Goal: Information Seeking & Learning: Learn about a topic

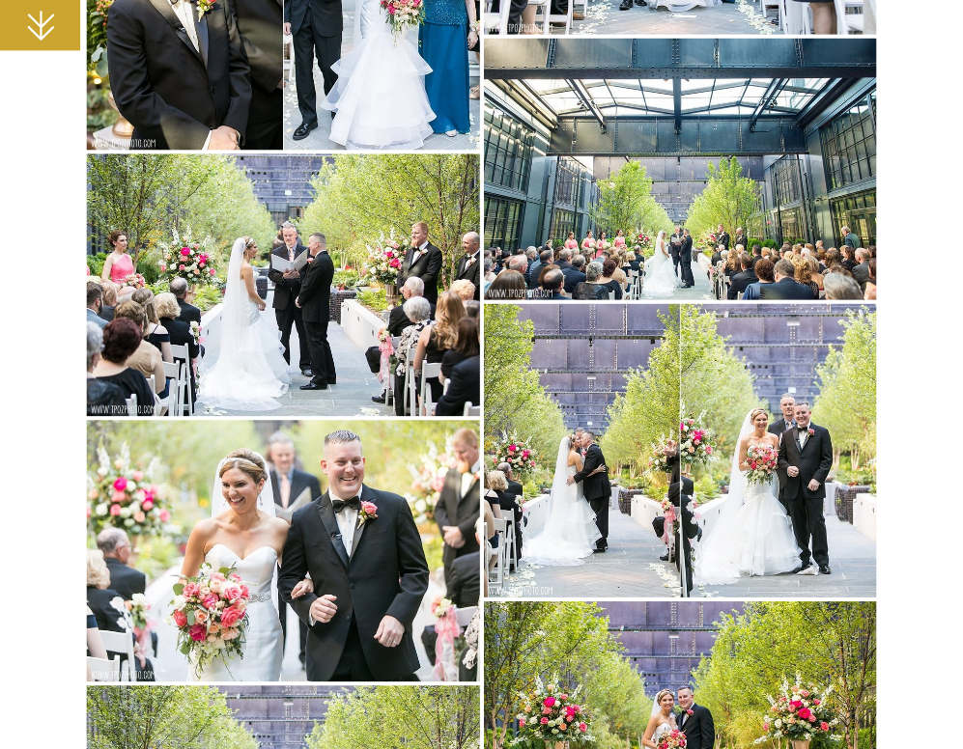
scroll to position [6046, 0]
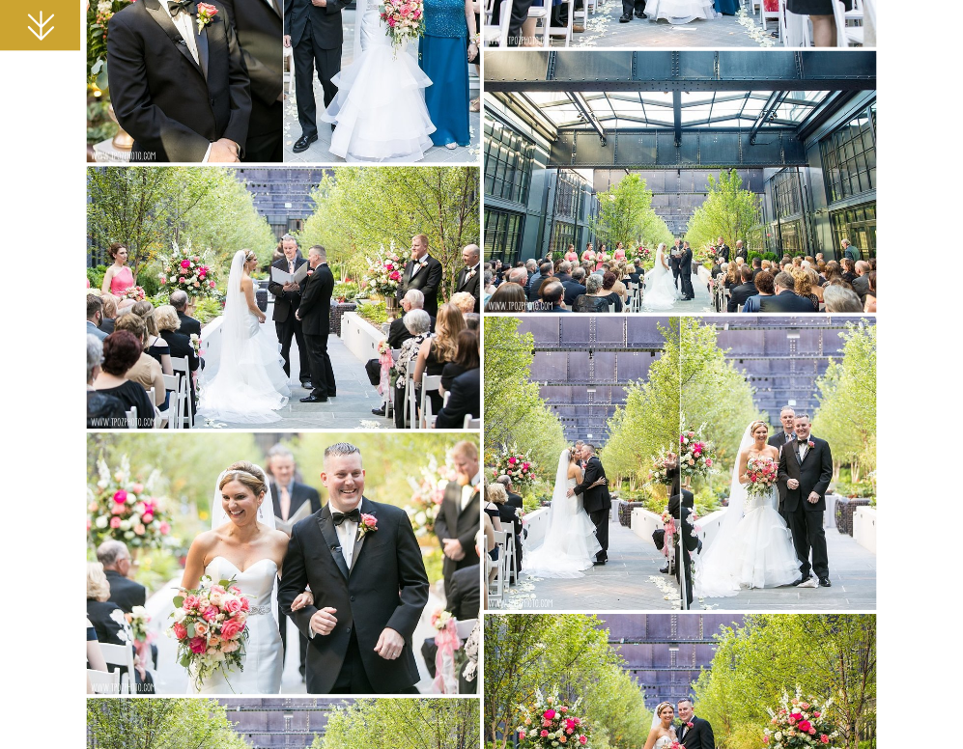
click at [656, 193] on img at bounding box center [680, 181] width 393 height 262
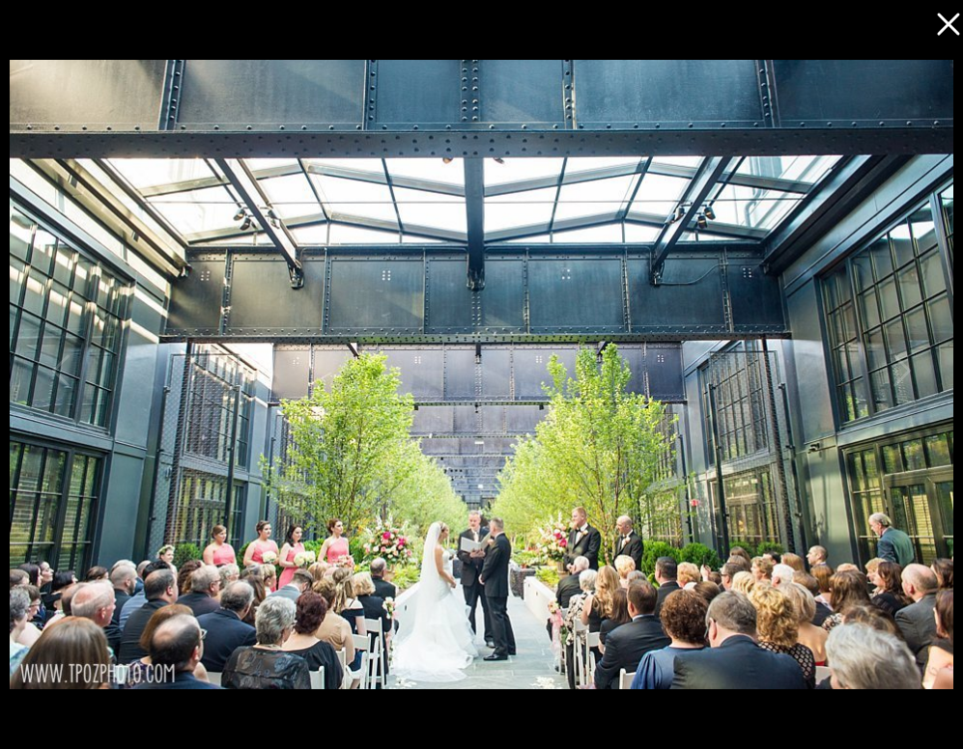
click at [943, 30] on icon at bounding box center [948, 25] width 22 height 22
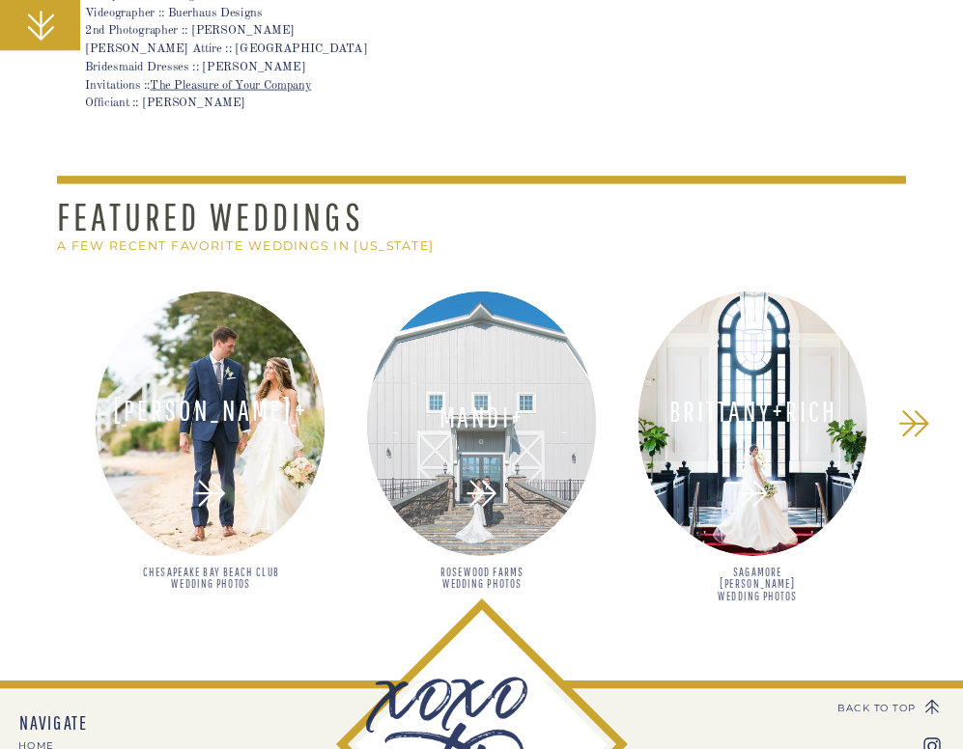
scroll to position [15344, 0]
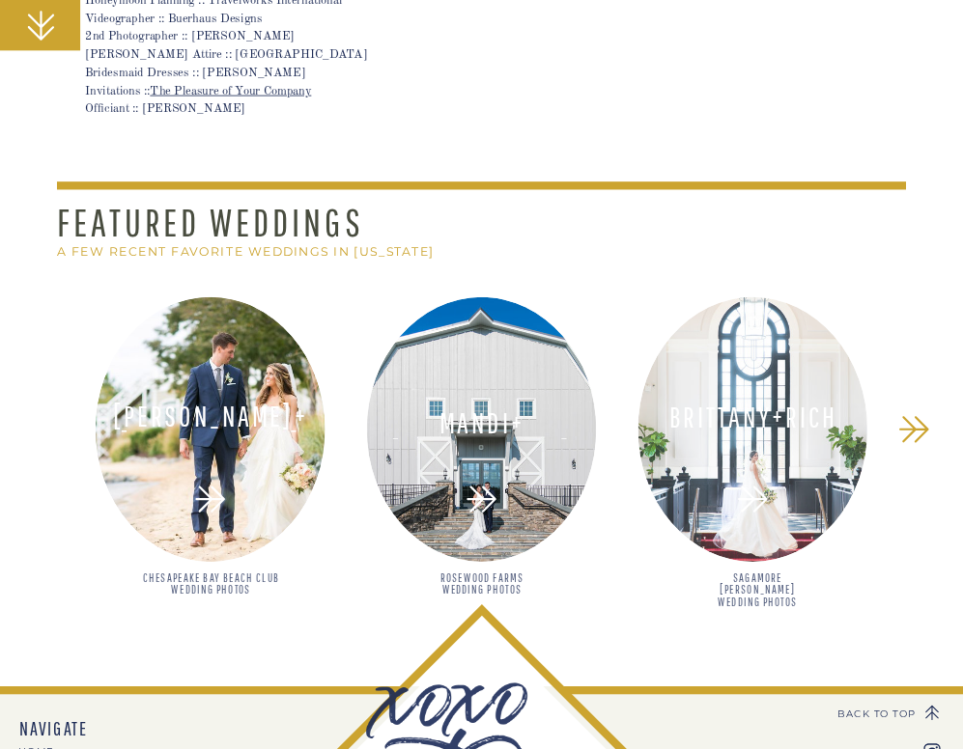
click at [749, 441] on div at bounding box center [753, 429] width 230 height 265
click at [776, 445] on div at bounding box center [753, 429] width 230 height 265
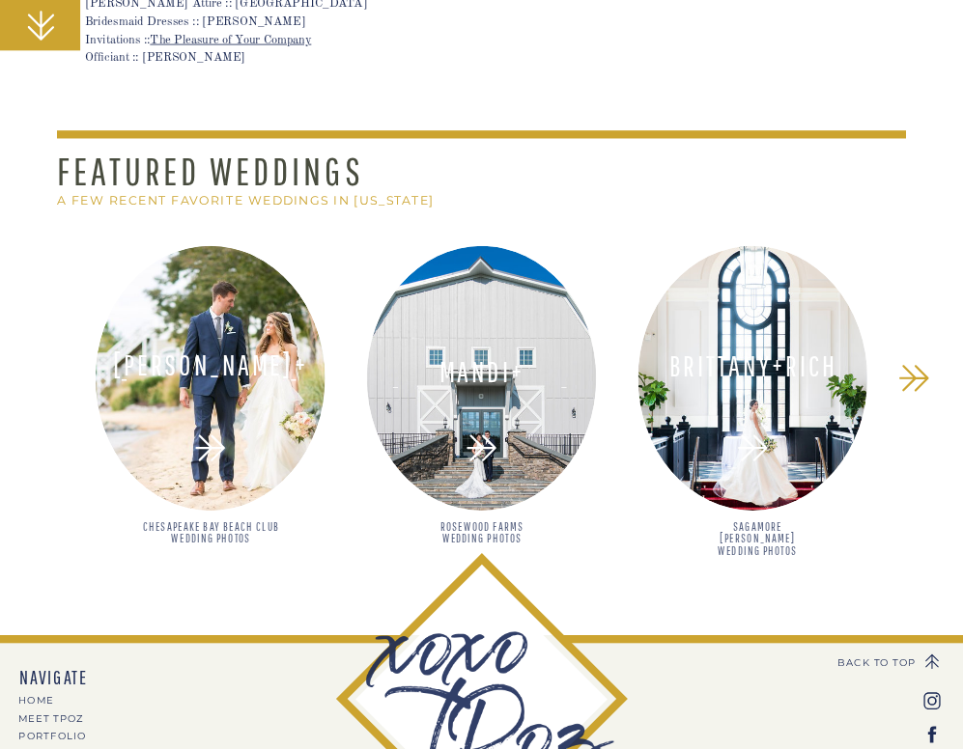
scroll to position [15376, 0]
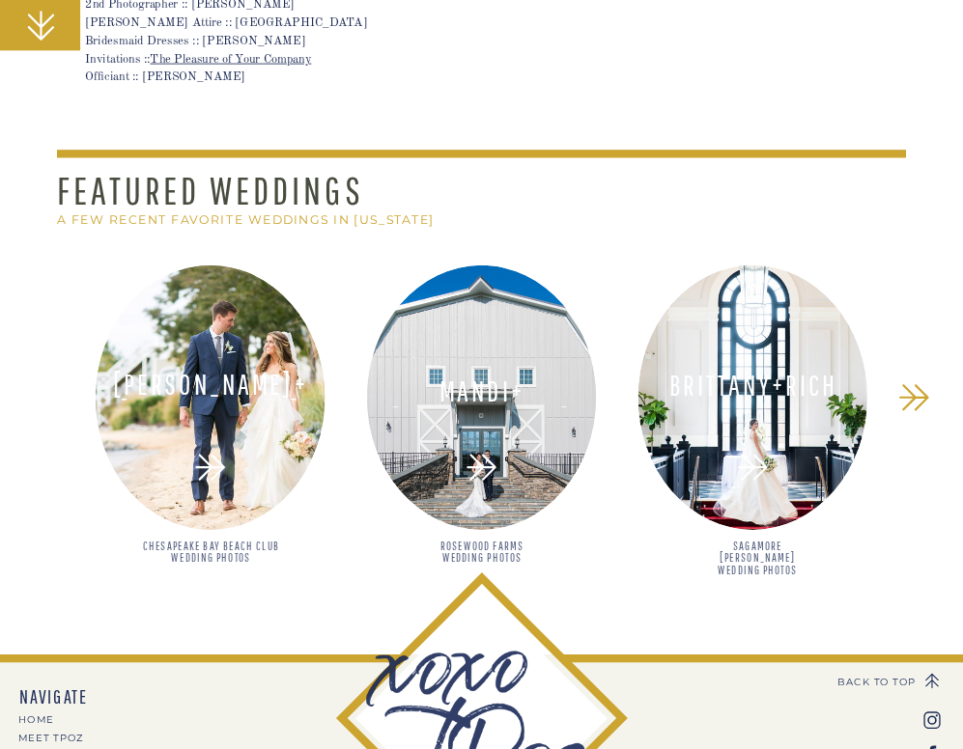
click at [740, 550] on h2 "Sagamore [PERSON_NAME] Wedding Photos" at bounding box center [757, 558] width 111 height 37
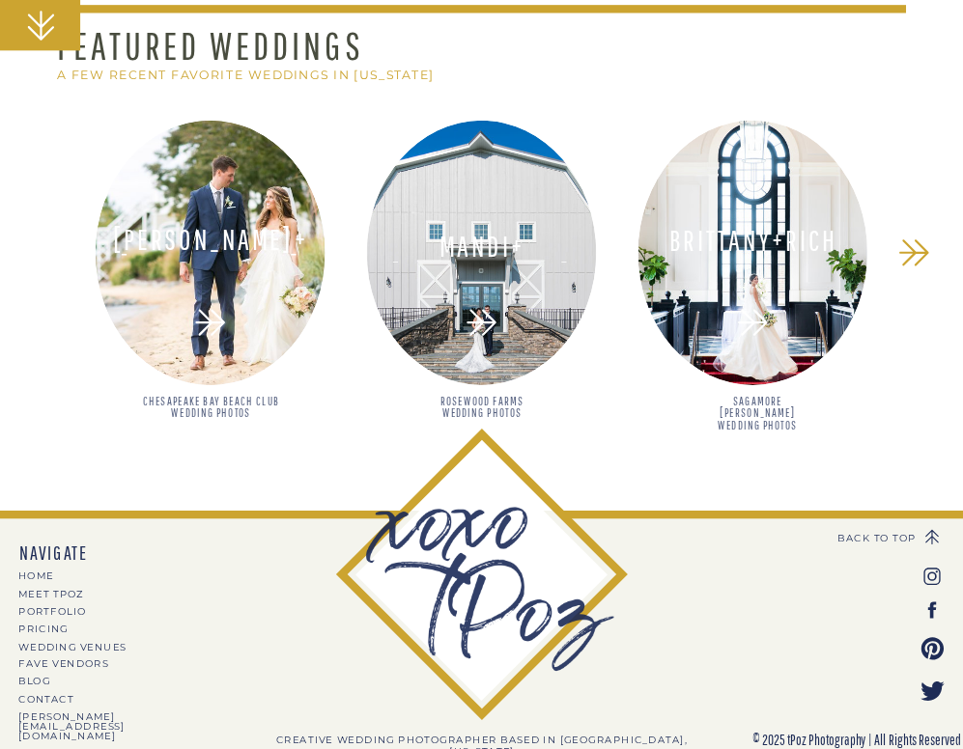
scroll to position [10487, 0]
click at [756, 301] on div at bounding box center [752, 322] width 43 height 43
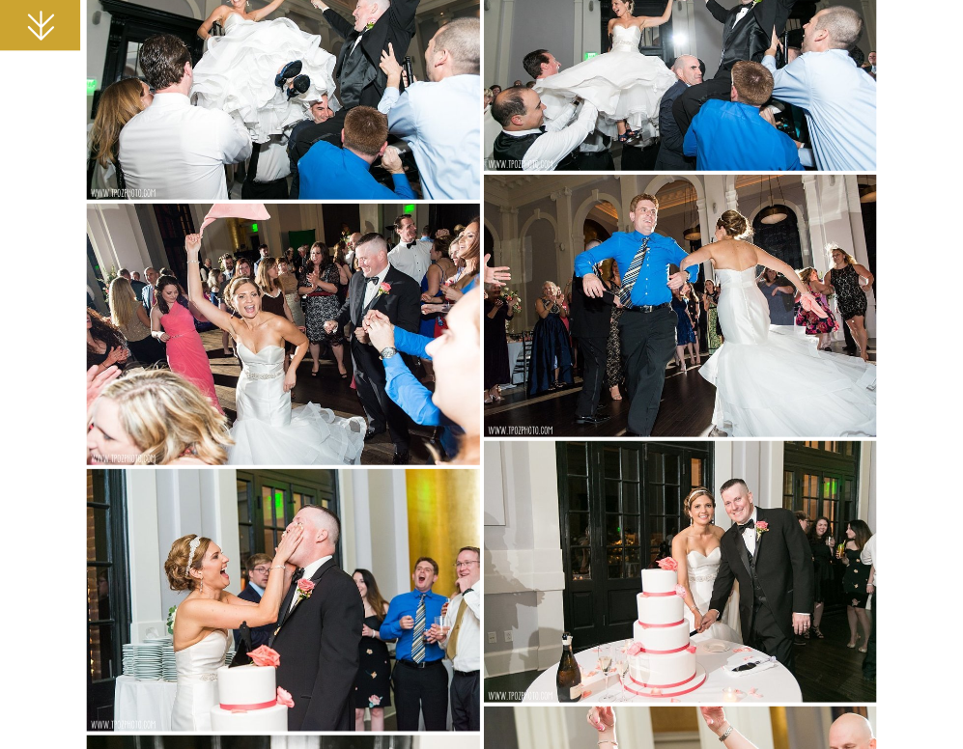
scroll to position [12184, 0]
